Goal: Information Seeking & Learning: Learn about a topic

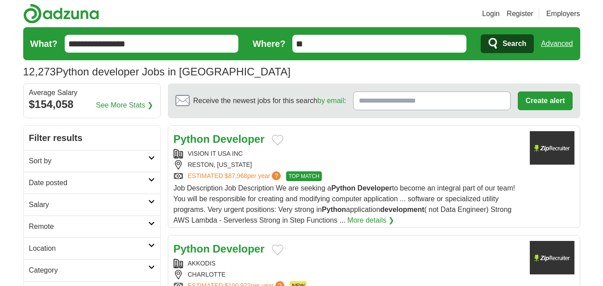
click at [262, 12] on header "Login Register Employers 12,273 Python developer Jobs in [GEOGRAPHIC_DATA] [GEO…" at bounding box center [301, 41] width 557 height 83
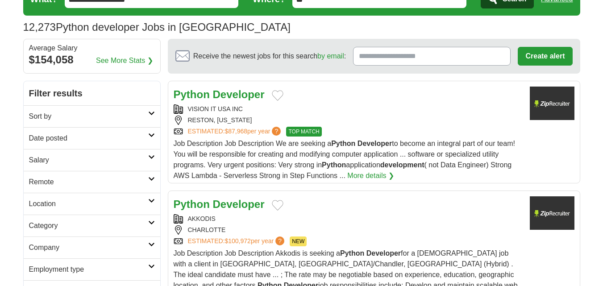
click at [96, 132] on link "Date posted" at bounding box center [92, 138] width 137 height 22
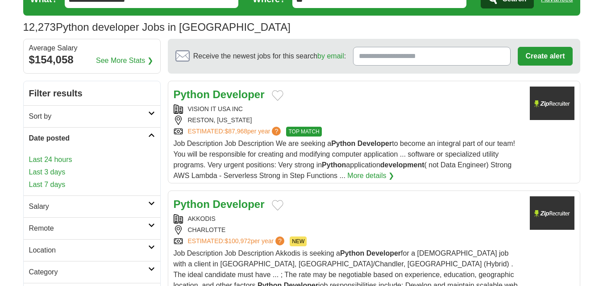
click at [58, 174] on link "Last 3 days" at bounding box center [92, 172] width 126 height 11
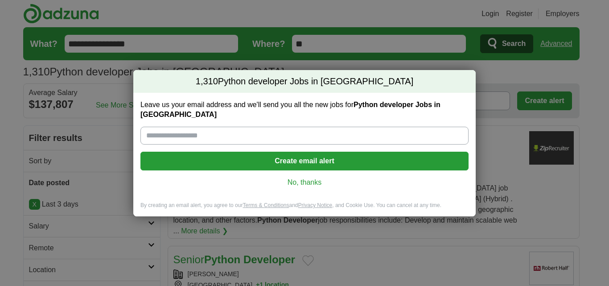
click at [307, 178] on link "No, thanks" at bounding box center [305, 183] width 314 height 10
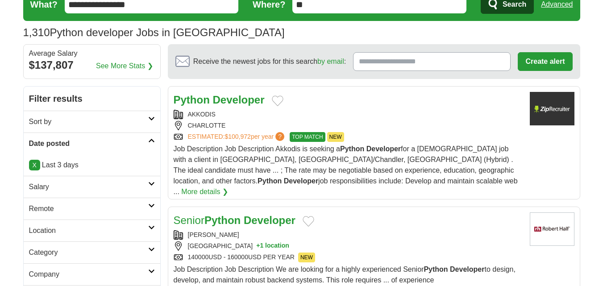
scroll to position [45, 0]
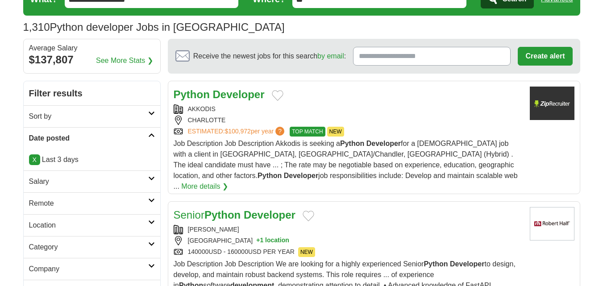
click at [221, 89] on strong "Developer" at bounding box center [239, 94] width 52 height 12
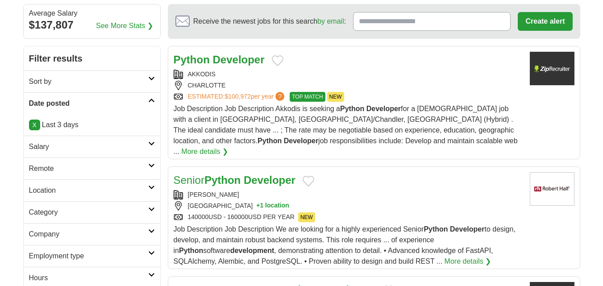
scroll to position [89, 0]
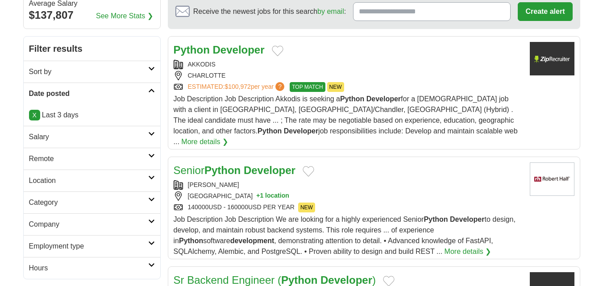
click at [225, 164] on strong "Python" at bounding box center [222, 170] width 36 height 12
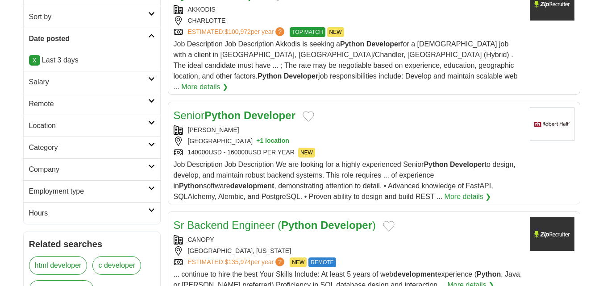
scroll to position [134, 0]
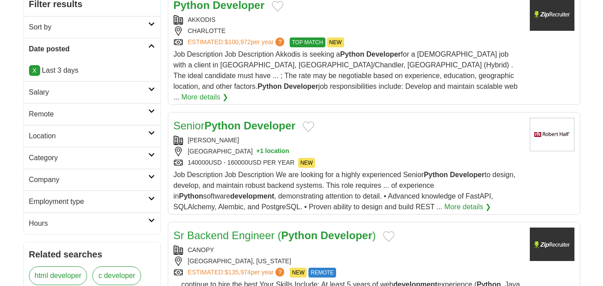
click at [237, 228] on h2 "Sr Backend Engineer ( Python Developer )" at bounding box center [275, 236] width 203 height 16
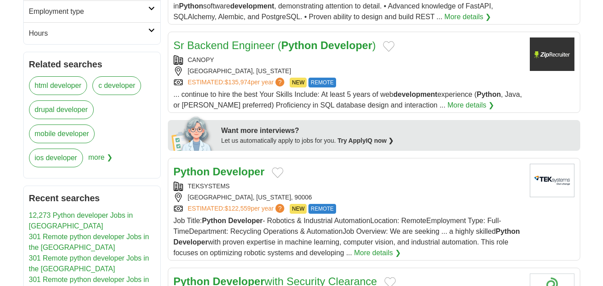
scroll to position [357, 0]
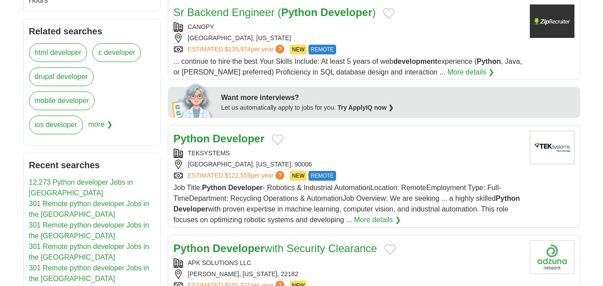
click at [213, 132] on strong "Developer" at bounding box center [239, 138] width 52 height 12
click at [224, 242] on strong "Developer" at bounding box center [239, 248] width 52 height 12
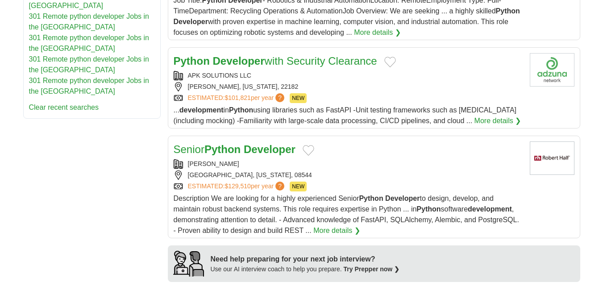
scroll to position [580, 0]
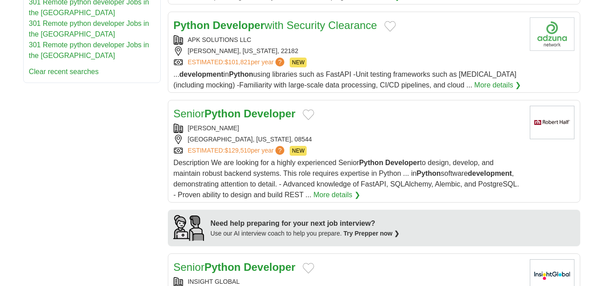
click at [223, 108] on strong "Python" at bounding box center [222, 114] width 36 height 12
click at [225, 259] on h2 "Senior Python Developer" at bounding box center [235, 267] width 122 height 16
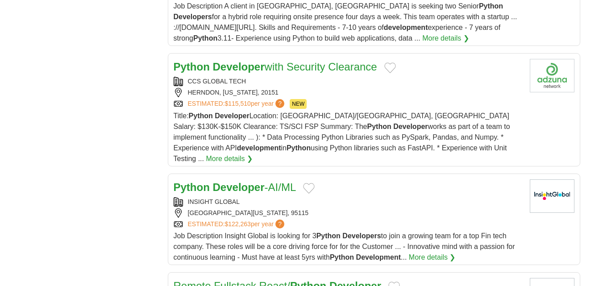
scroll to position [937, 0]
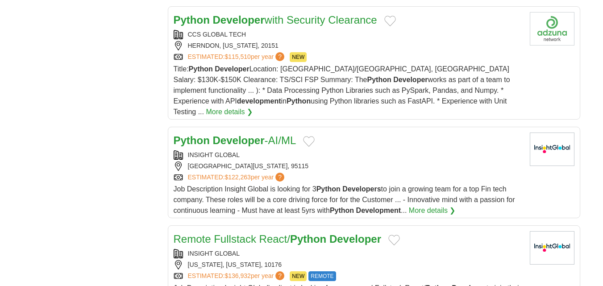
click at [225, 134] on strong "Developer" at bounding box center [239, 140] width 52 height 12
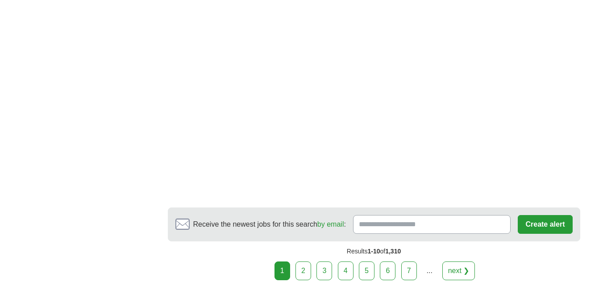
scroll to position [1472, 0]
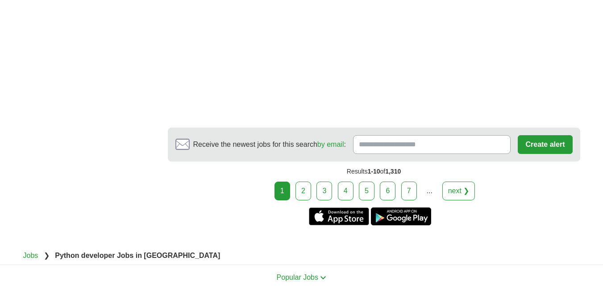
click at [299, 182] on link "2" at bounding box center [303, 191] width 16 height 19
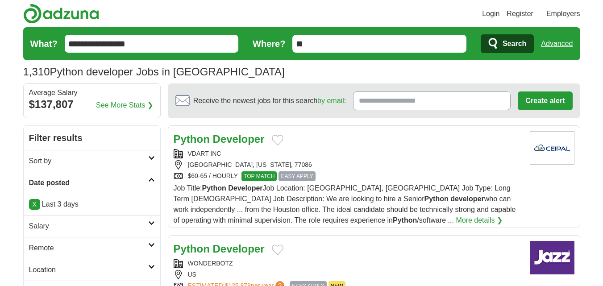
click at [196, 137] on strong "Python" at bounding box center [192, 139] width 36 height 12
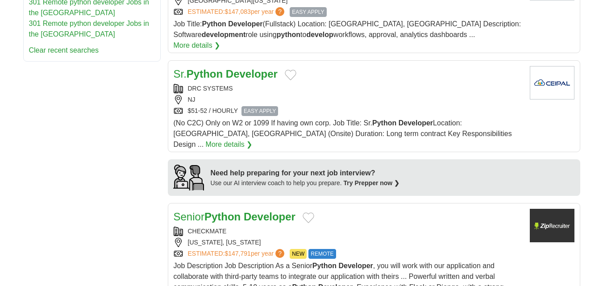
scroll to position [625, 0]
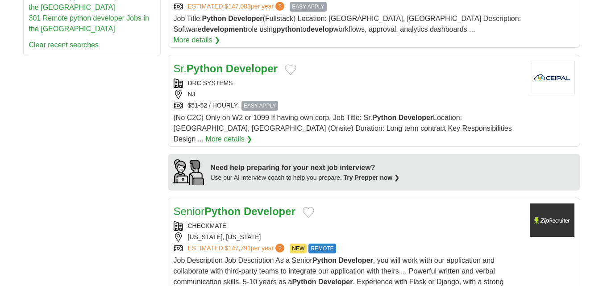
click at [195, 205] on link "Senior Python Developer" at bounding box center [235, 211] width 122 height 12
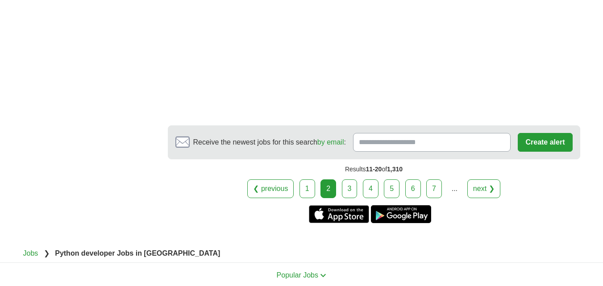
scroll to position [1293, 0]
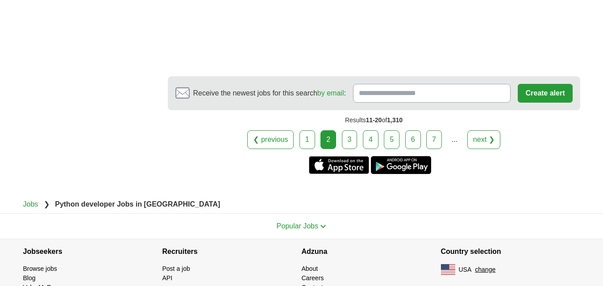
click at [355, 130] on link "3" at bounding box center [350, 139] width 16 height 19
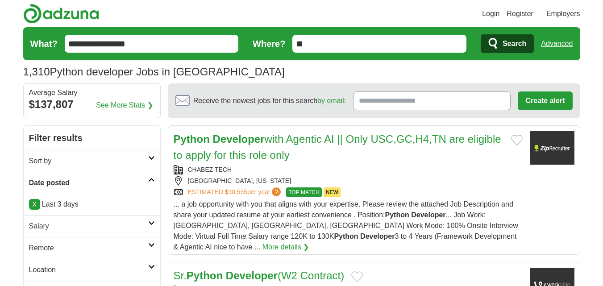
click at [284, 137] on link "Python Developer with Agentic AI || Only USC,GC,H4,TN are eligible to apply for…" at bounding box center [337, 147] width 327 height 28
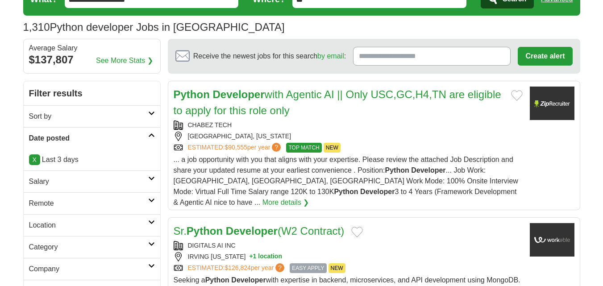
scroll to position [89, 0]
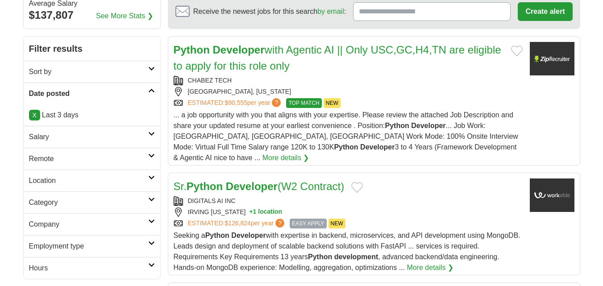
click at [248, 180] on strong "Developer" at bounding box center [252, 186] width 52 height 12
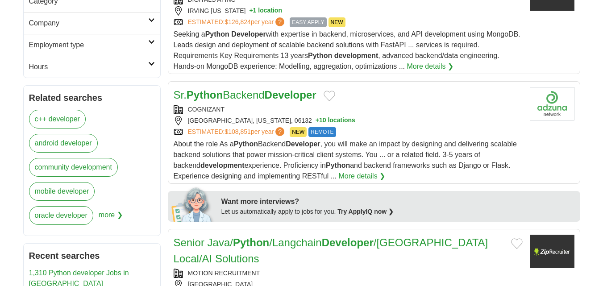
scroll to position [312, 0]
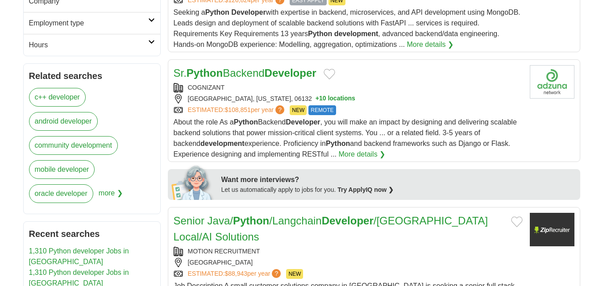
click at [264, 67] on link "Sr. Python Backend Developer" at bounding box center [245, 73] width 143 height 12
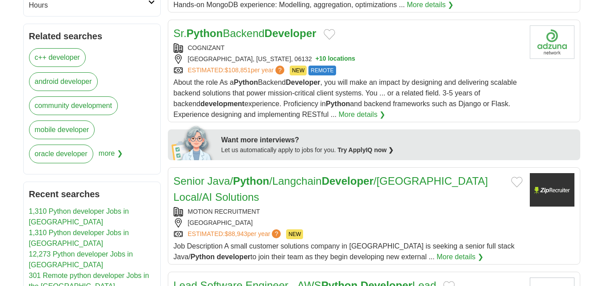
scroll to position [357, 0]
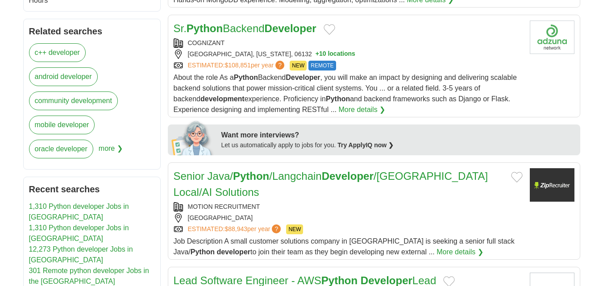
click at [269, 170] on link "Senior Java/ Python /Langchain Developer /Chicago Local/AI Solutions" at bounding box center [331, 184] width 315 height 28
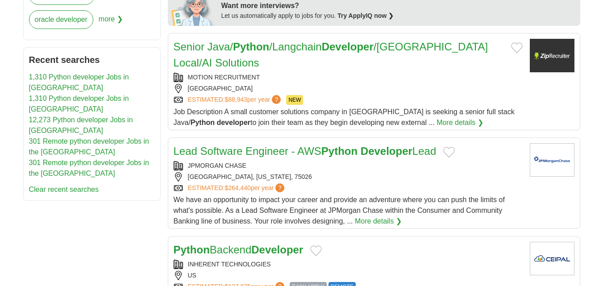
scroll to position [491, 0]
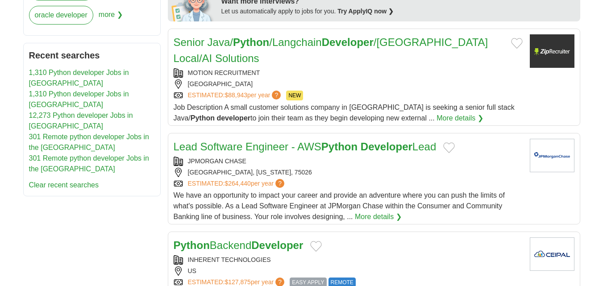
click at [269, 239] on strong "Developer" at bounding box center [277, 245] width 52 height 12
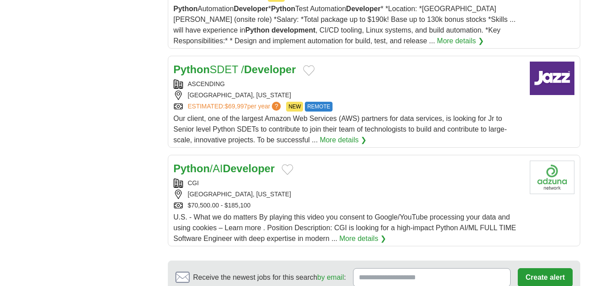
scroll to position [1026, 0]
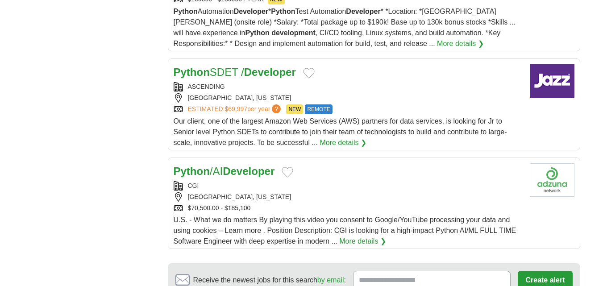
click at [248, 165] on strong "Developer" at bounding box center [249, 171] width 52 height 12
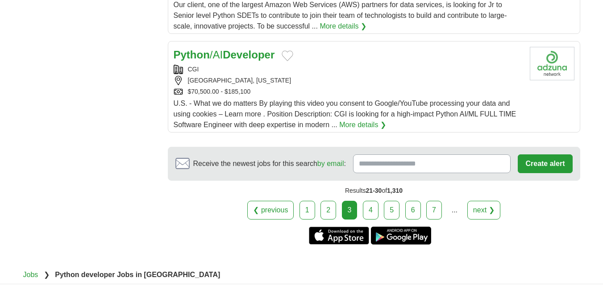
scroll to position [1160, 0]
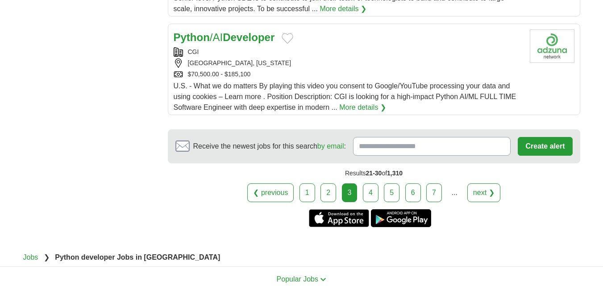
click at [377, 187] on link "4" at bounding box center [371, 192] width 16 height 19
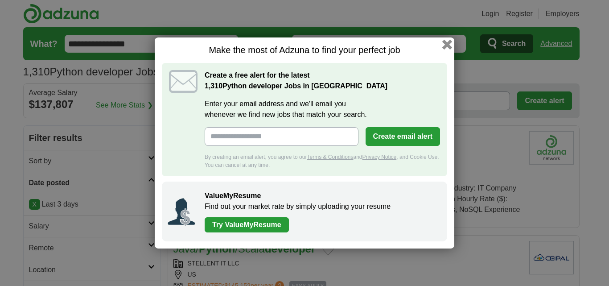
click at [446, 41] on button "button" at bounding box center [448, 45] width 10 height 10
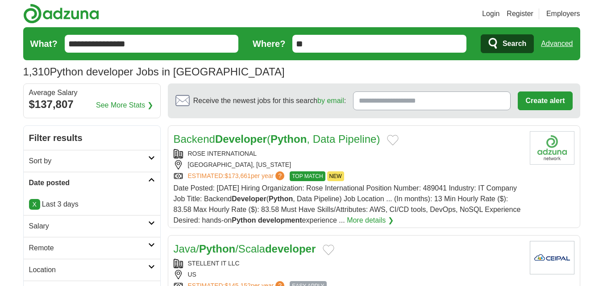
click at [263, 137] on strong "Developer" at bounding box center [241, 139] width 52 height 12
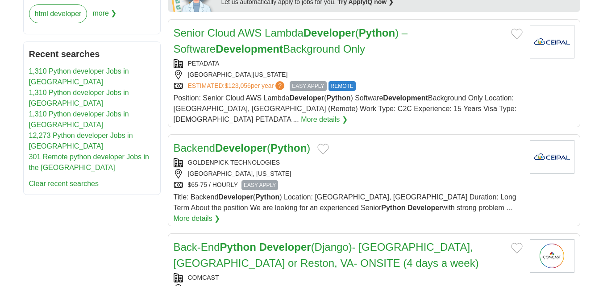
scroll to position [535, 0]
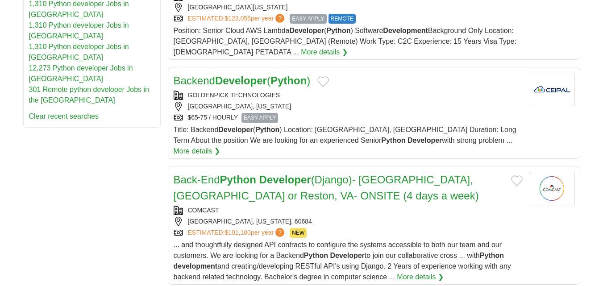
click at [263, 174] on strong "Developer" at bounding box center [285, 180] width 52 height 12
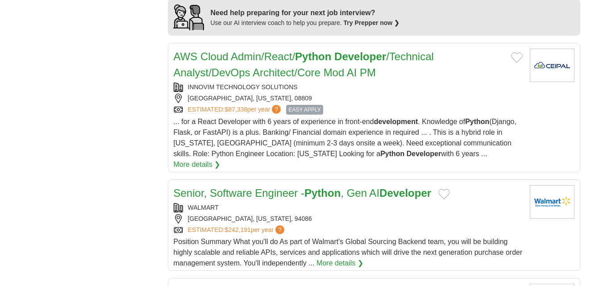
scroll to position [848, 0]
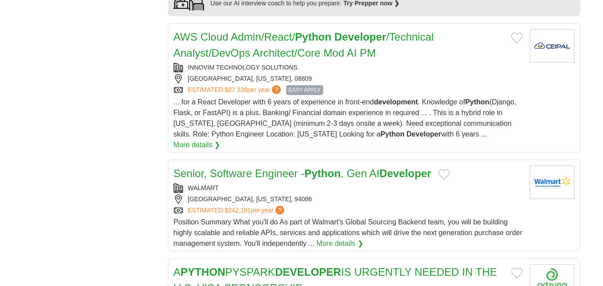
click at [274, 167] on link "Senior, Software Engineer - Python , Gen AI Developer" at bounding box center [303, 173] width 258 height 12
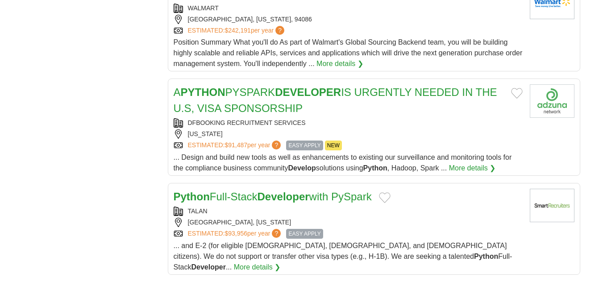
scroll to position [1071, 0]
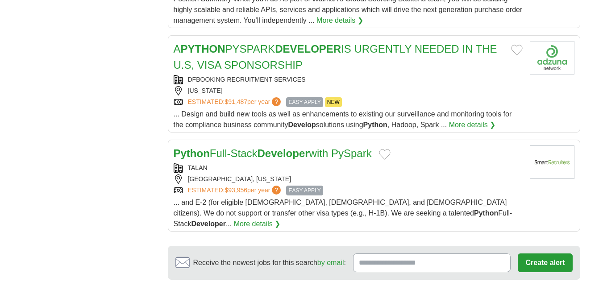
click at [289, 147] on strong "Developer" at bounding box center [283, 153] width 52 height 12
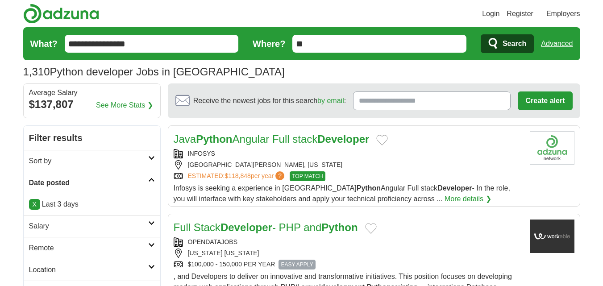
click at [216, 138] on strong "Python" at bounding box center [214, 139] width 36 height 12
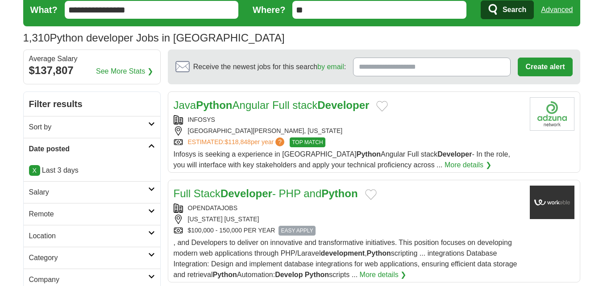
scroll to position [45, 0]
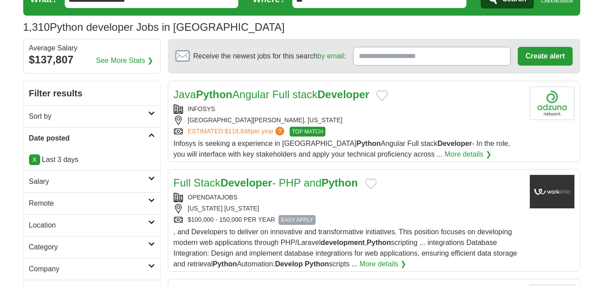
click at [231, 184] on strong "Developer" at bounding box center [246, 183] width 52 height 12
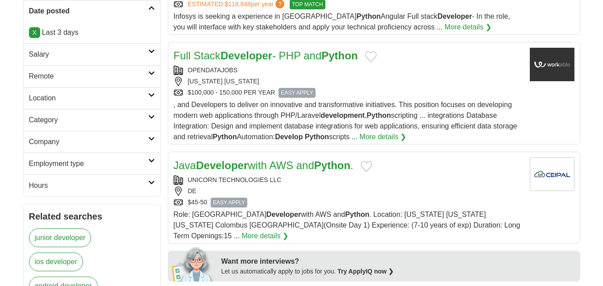
scroll to position [178, 0]
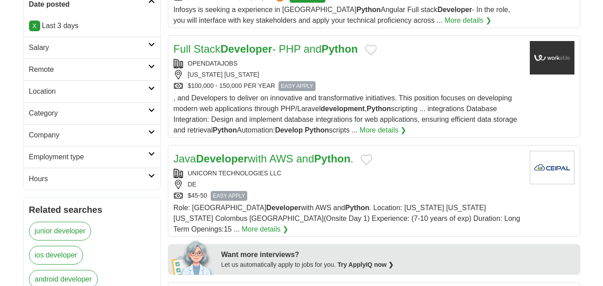
click at [241, 159] on strong "Developer" at bounding box center [222, 159] width 52 height 12
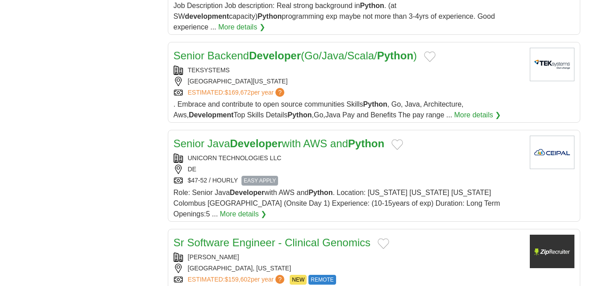
scroll to position [892, 0]
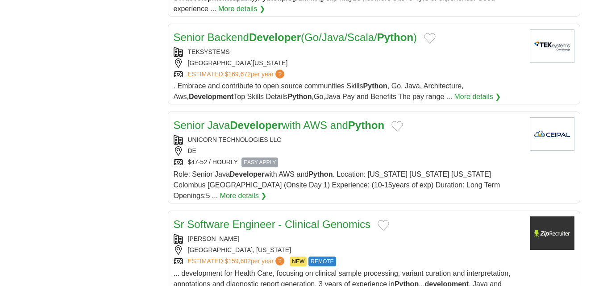
click at [249, 218] on link "Sr Software Engineer - Clinical Genomics" at bounding box center [272, 224] width 197 height 12
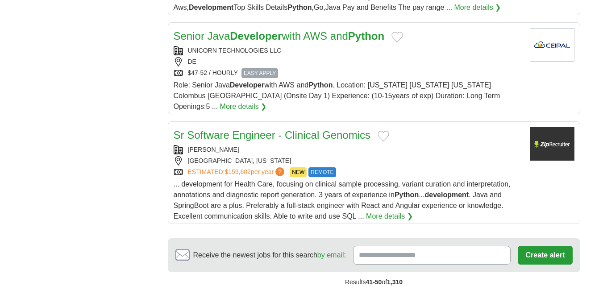
scroll to position [1026, 0]
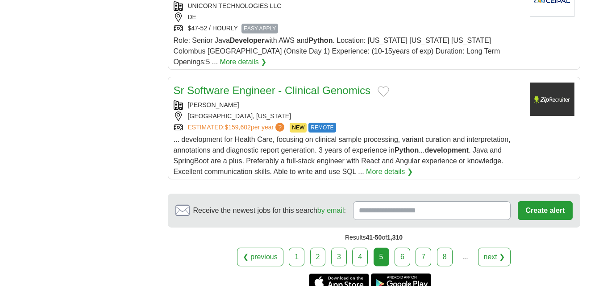
click at [409, 248] on link "6" at bounding box center [402, 257] width 16 height 19
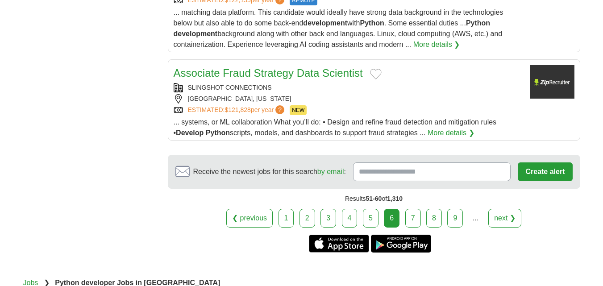
scroll to position [1160, 0]
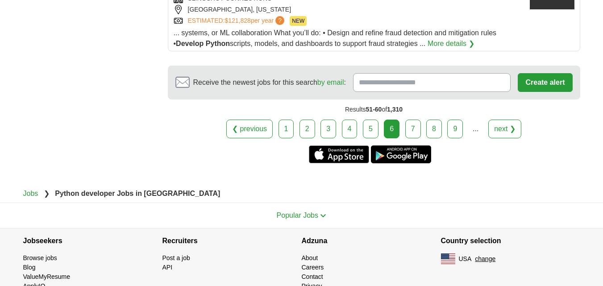
click at [415, 125] on link "7" at bounding box center [413, 129] width 16 height 19
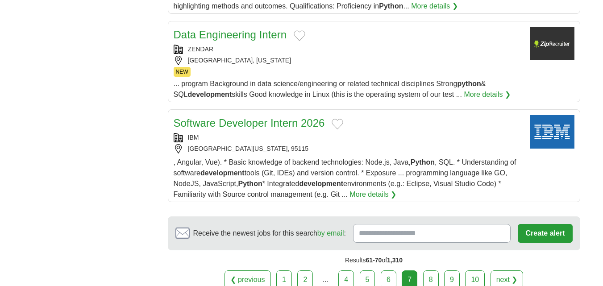
scroll to position [1071, 0]
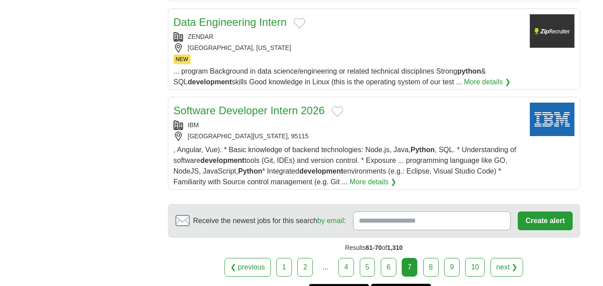
click at [440, 258] on div "❮ previous 1 2 ... 4 5 6 7 next ❯" at bounding box center [374, 267] width 412 height 19
click at [434, 258] on link "8" at bounding box center [431, 267] width 16 height 19
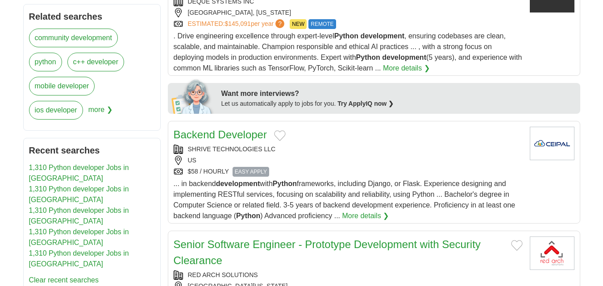
scroll to position [312, 0]
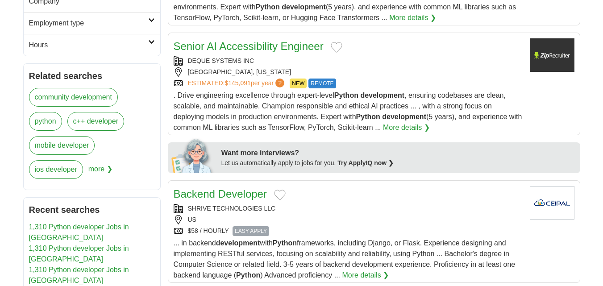
click at [234, 193] on link "Backend Developer" at bounding box center [220, 194] width 93 height 12
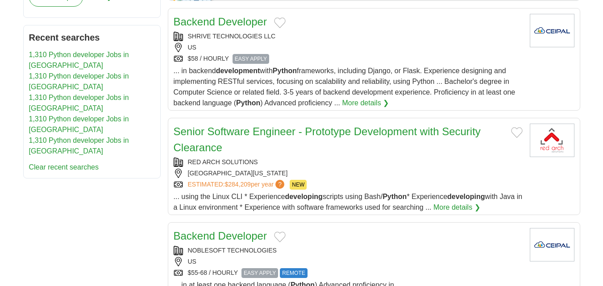
scroll to position [535, 0]
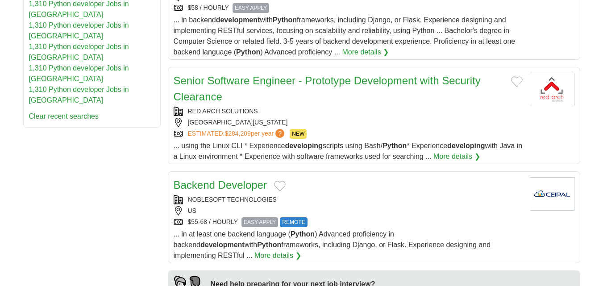
click at [234, 187] on link "Backend Developer" at bounding box center [220, 185] width 93 height 12
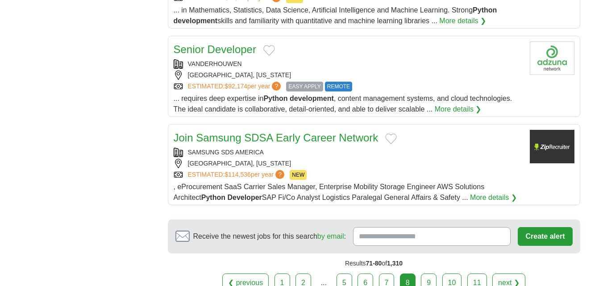
scroll to position [981, 0]
